Goal: Task Accomplishment & Management: Use online tool/utility

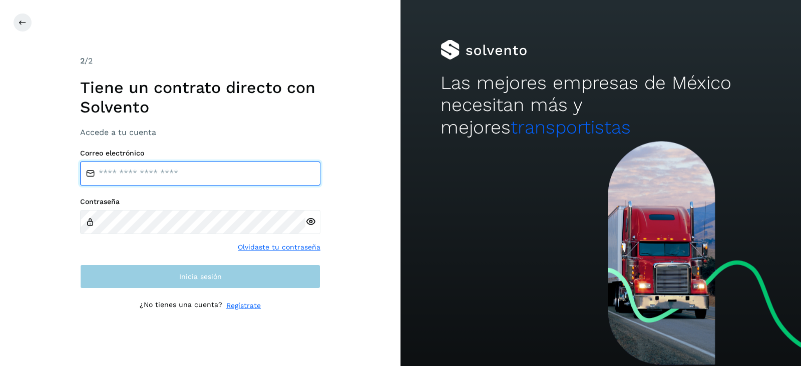
type input "**********"
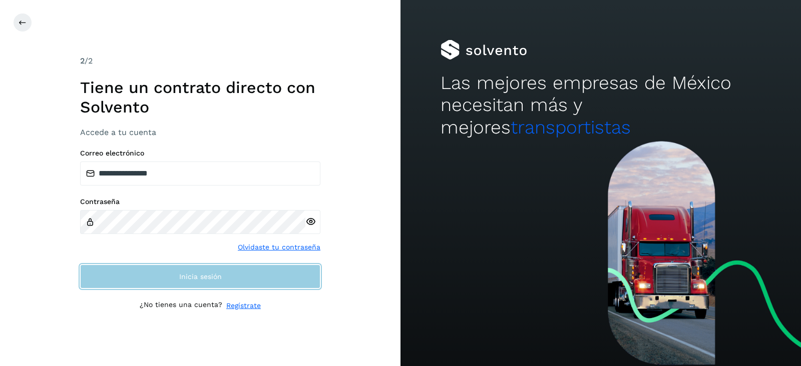
click at [243, 282] on button "Inicia sesión" at bounding box center [200, 277] width 240 height 24
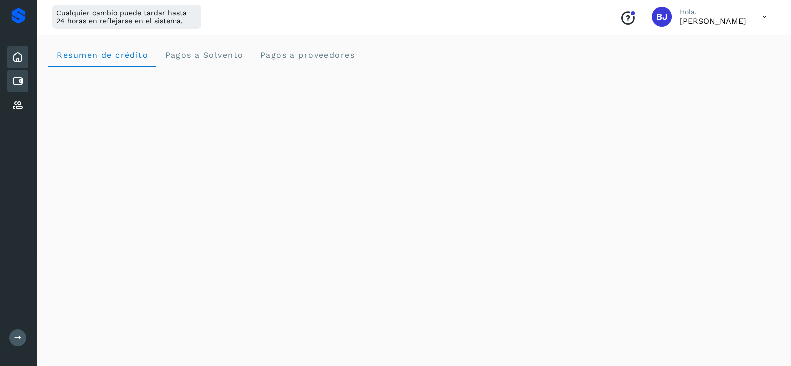
click at [16, 85] on icon at bounding box center [18, 82] width 12 height 12
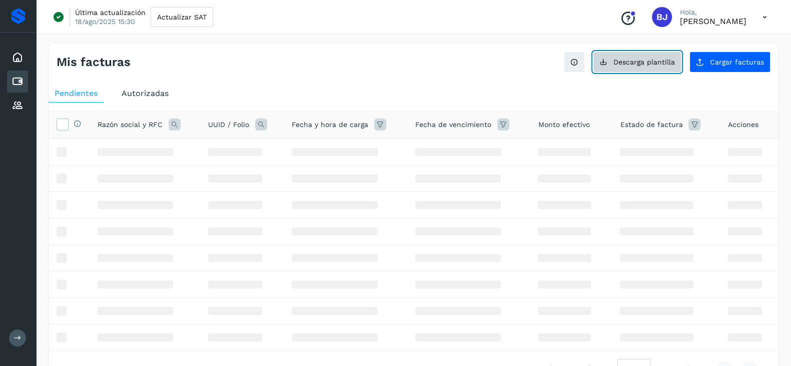
click at [623, 60] on span "Descarga plantilla" at bounding box center [645, 62] width 62 height 7
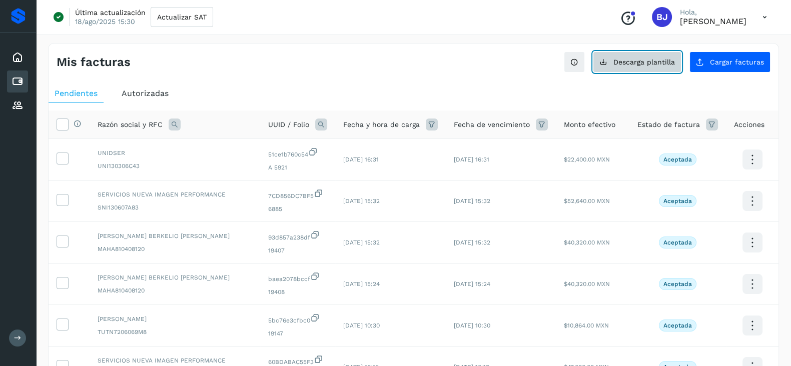
click at [625, 64] on span "Descarga plantilla" at bounding box center [645, 62] width 62 height 7
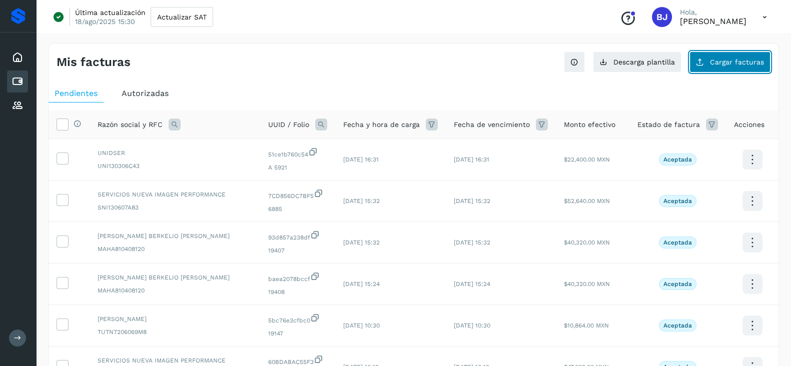
click at [763, 59] on span "Cargar facturas" at bounding box center [737, 62] width 54 height 7
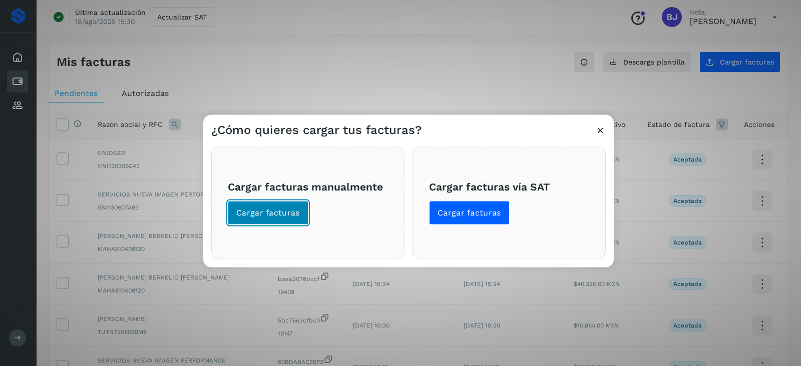
click at [293, 205] on button "Cargar facturas" at bounding box center [268, 213] width 81 height 24
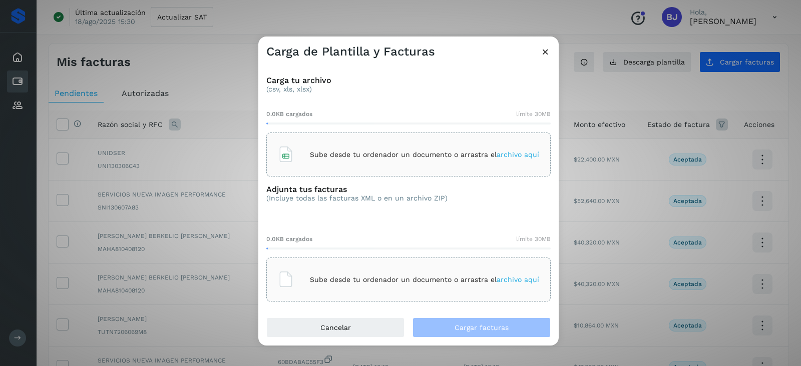
click at [364, 171] on div "Sube desde tu ordenador un documento o arrastra el archivo aquí" at bounding box center [408, 155] width 284 height 44
click at [318, 271] on div "Sube desde tu ordenador un documento o arrastra el archivo aquí" at bounding box center [408, 279] width 261 height 27
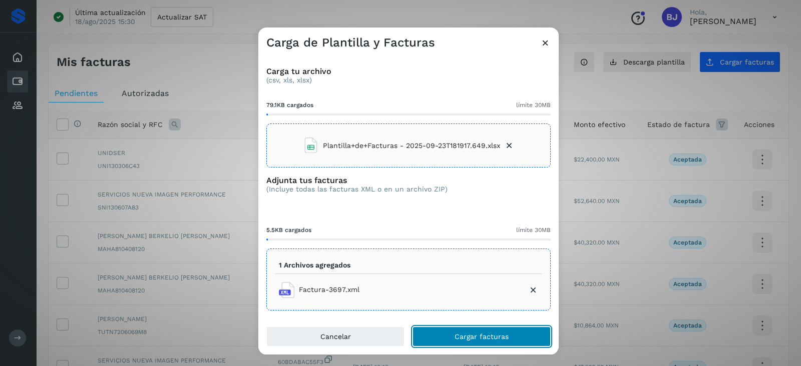
click at [492, 337] on span "Cargar facturas" at bounding box center [482, 336] width 54 height 7
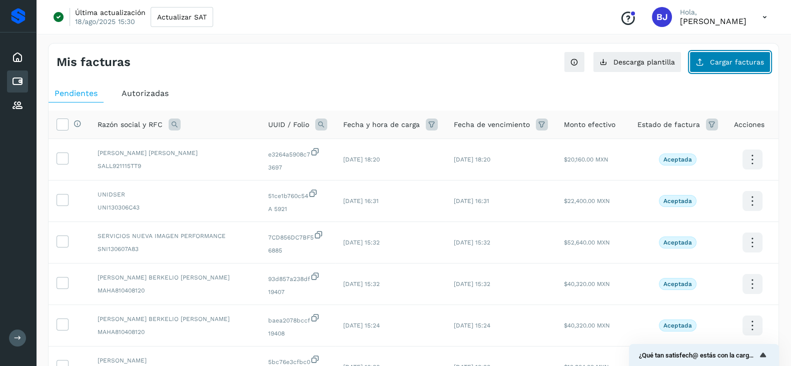
click at [728, 61] on span "Cargar facturas" at bounding box center [737, 62] width 54 height 7
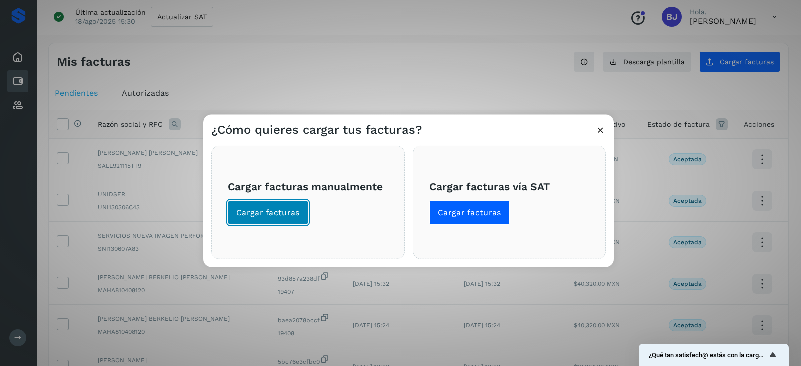
click at [265, 215] on span "Cargar facturas" at bounding box center [268, 213] width 64 height 11
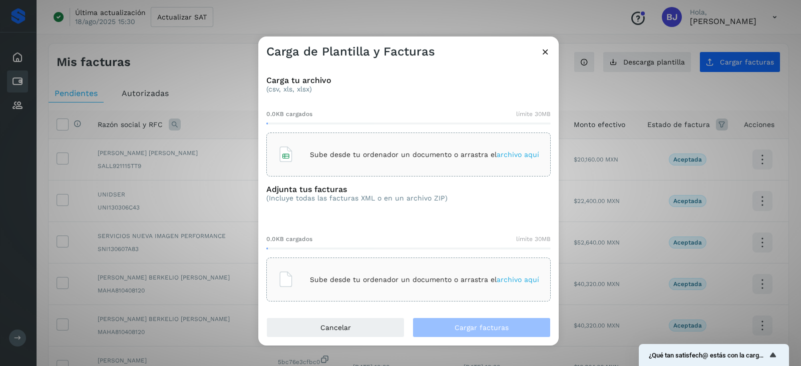
click at [467, 266] on div "Sube desde tu ordenador un documento o arrastra el archivo aquí" at bounding box center [408, 279] width 261 height 27
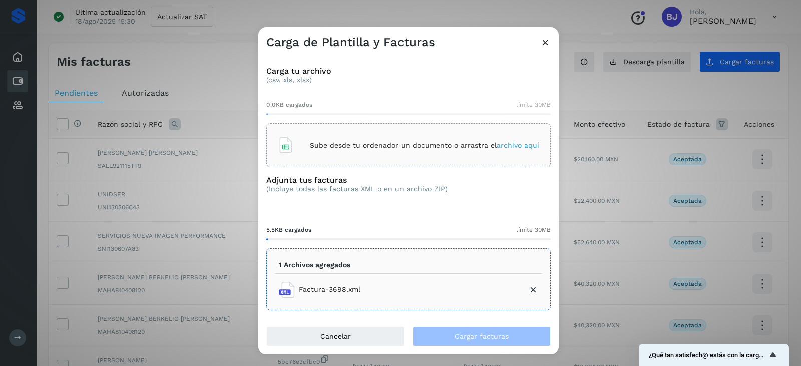
click at [427, 201] on div "Adjunta tus facturas (Incluye todas las facturas XML o en un archivo ZIP)" at bounding box center [356, 189] width 181 height 26
click at [445, 137] on div "Sube desde tu ordenador un documento o arrastra el archivo aquí" at bounding box center [408, 145] width 261 height 27
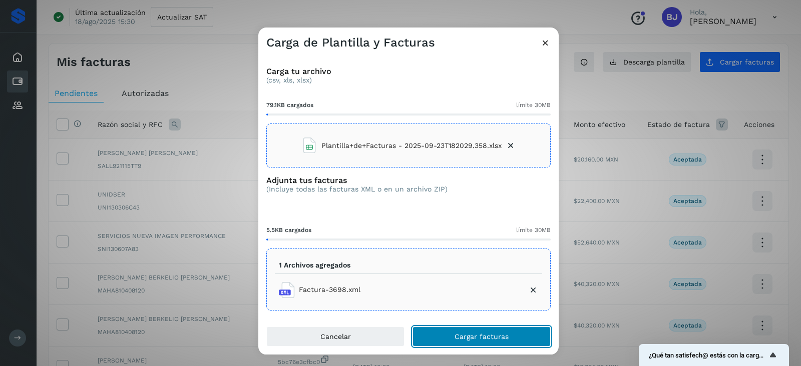
click at [461, 330] on button "Cargar facturas" at bounding box center [482, 337] width 138 height 20
